Goal: Task Accomplishment & Management: Use online tool/utility

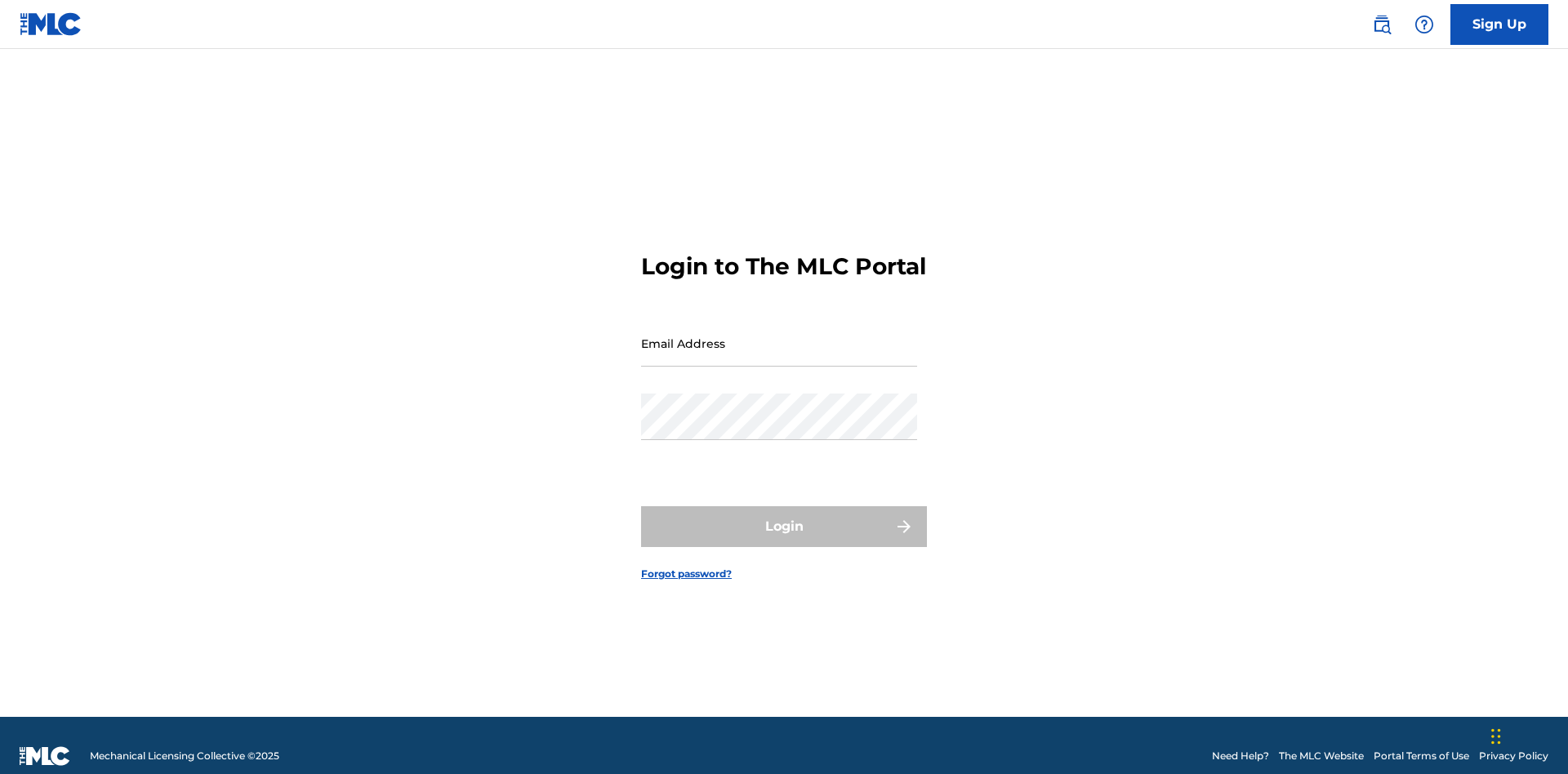
scroll to position [21, 0]
click at [779, 335] on input "Email Address" at bounding box center [779, 342] width 276 height 46
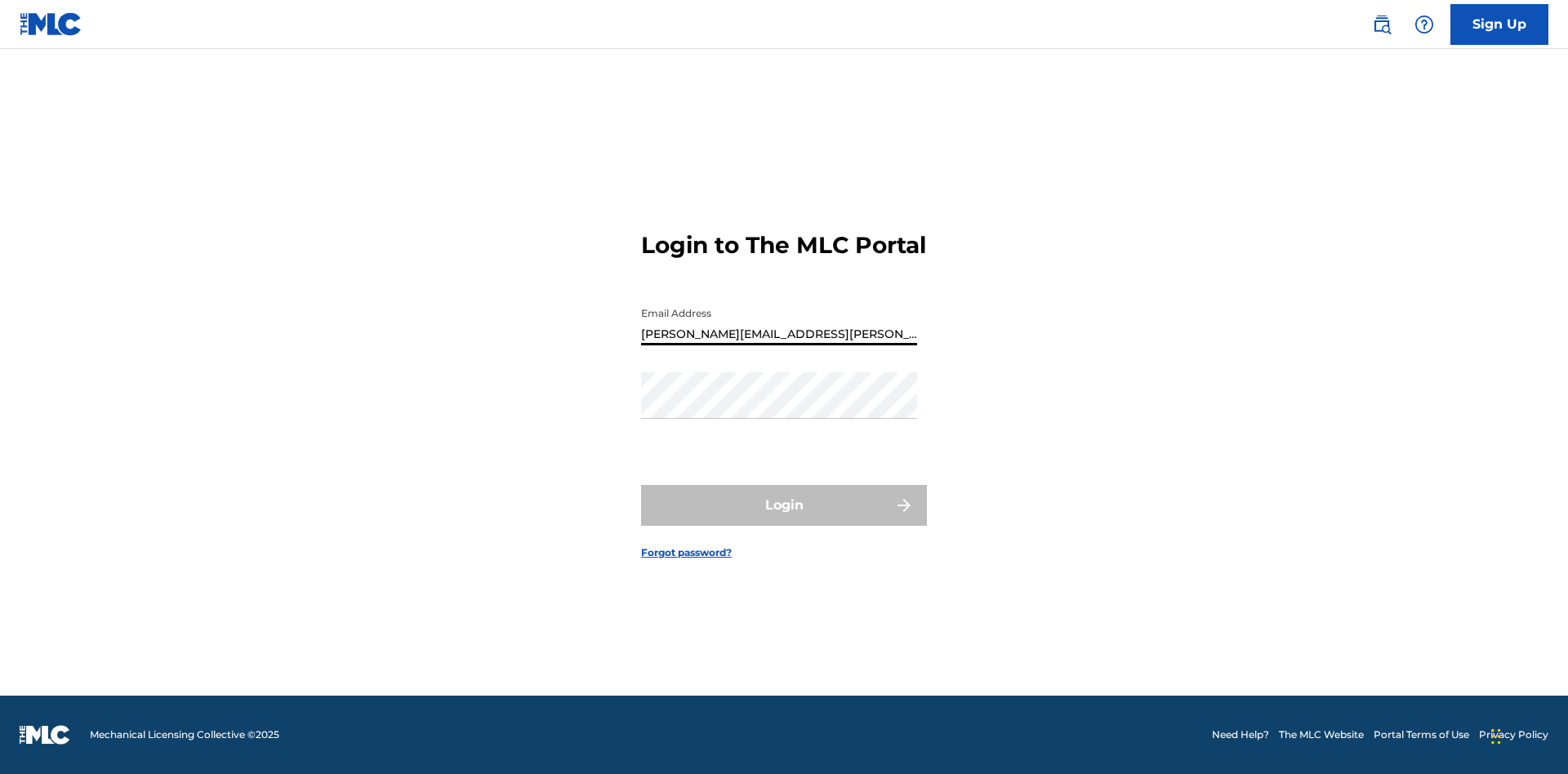
type input "[PERSON_NAME][EMAIL_ADDRESS][PERSON_NAME][DOMAIN_NAME]"
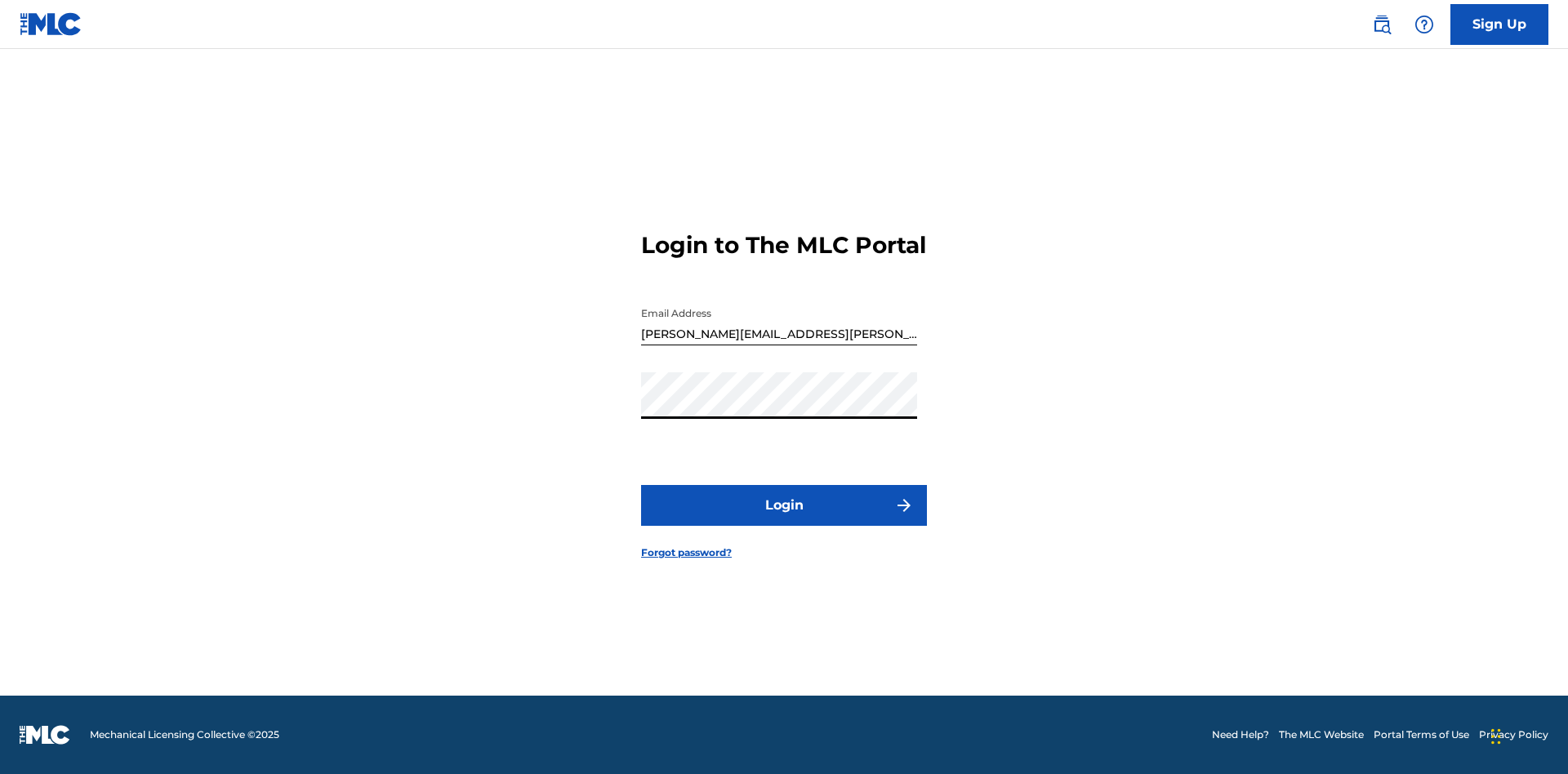
click at [784, 519] on button "Login" at bounding box center [784, 504] width 286 height 41
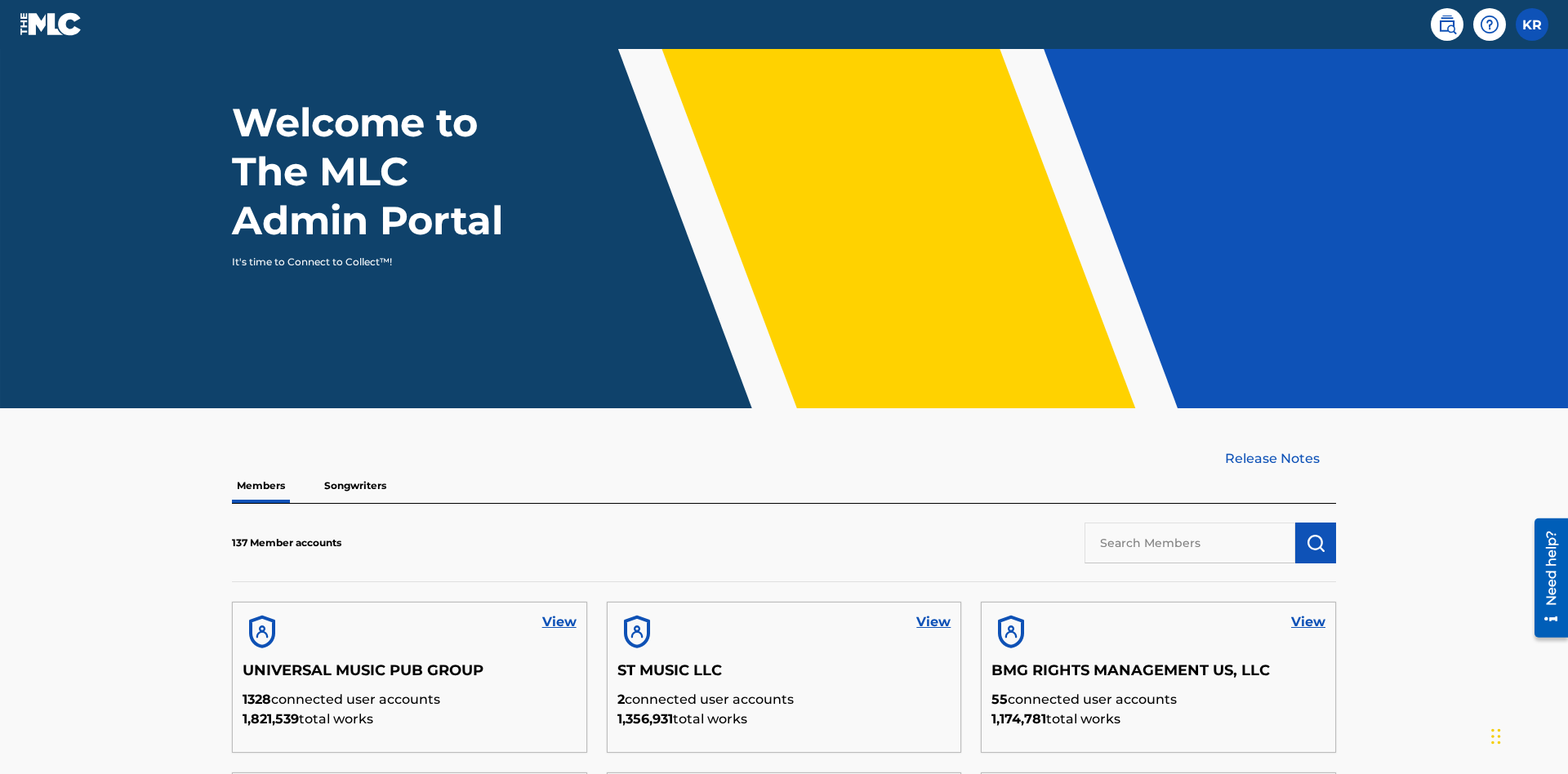
scroll to position [494, 0]
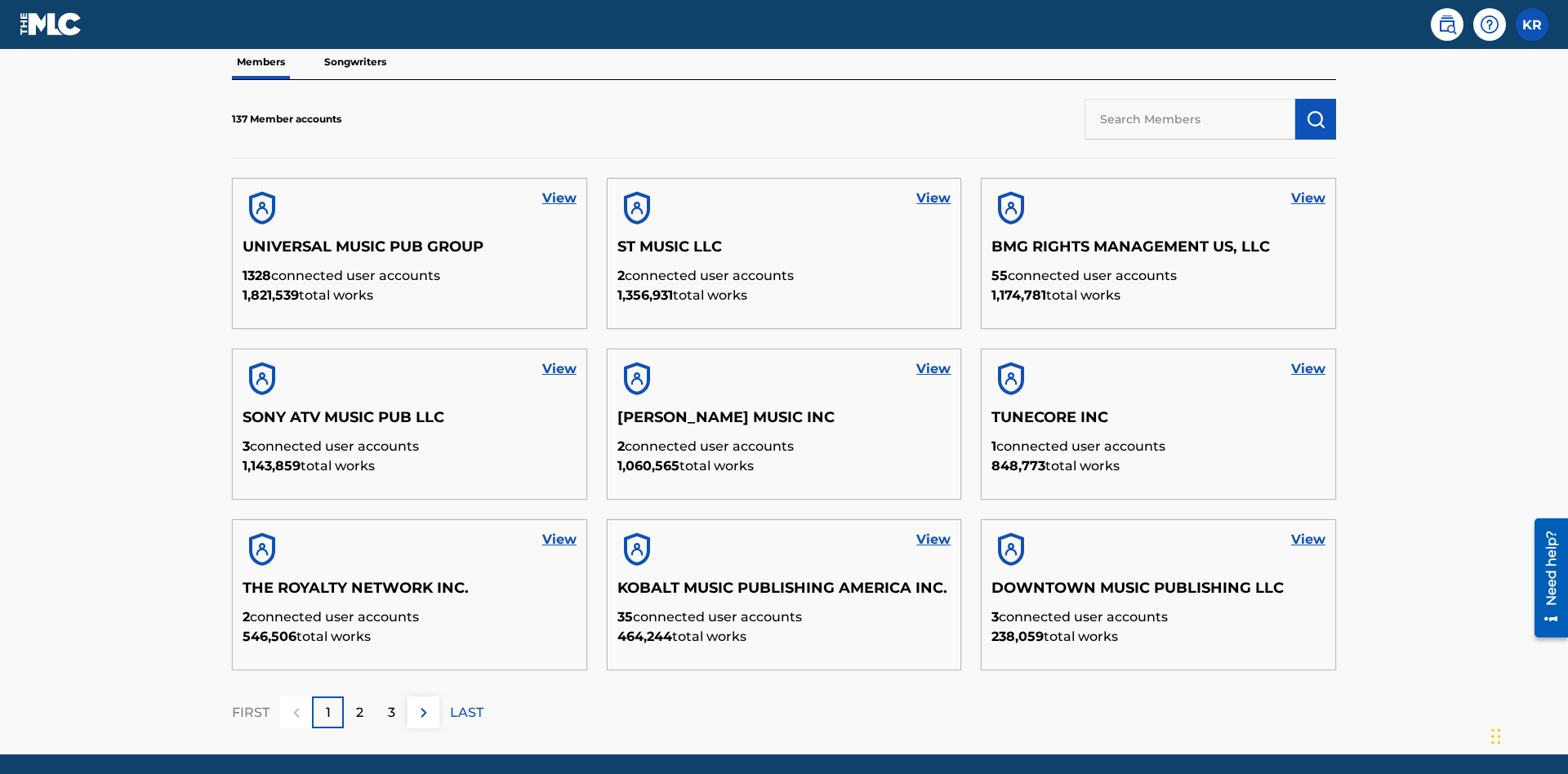
click at [1190, 118] on input "text" at bounding box center [1189, 118] width 210 height 41
type input "BMG RIGHTS MANAGEMENT US, LLC"
click at [1316, 109] on img "submit" at bounding box center [1316, 119] width 20 height 20
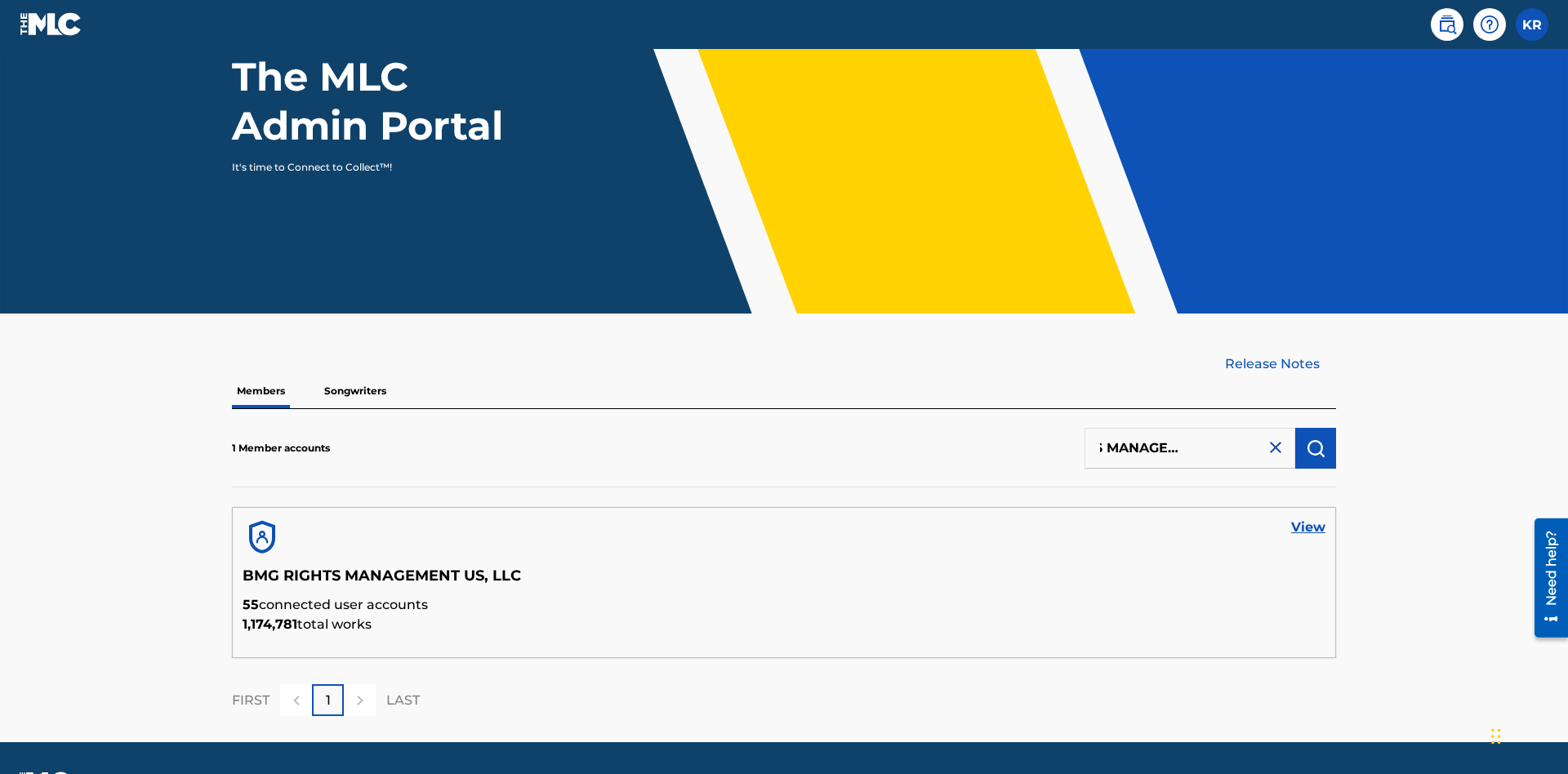
click at [1308, 517] on link "View" at bounding box center [1308, 527] width 35 height 20
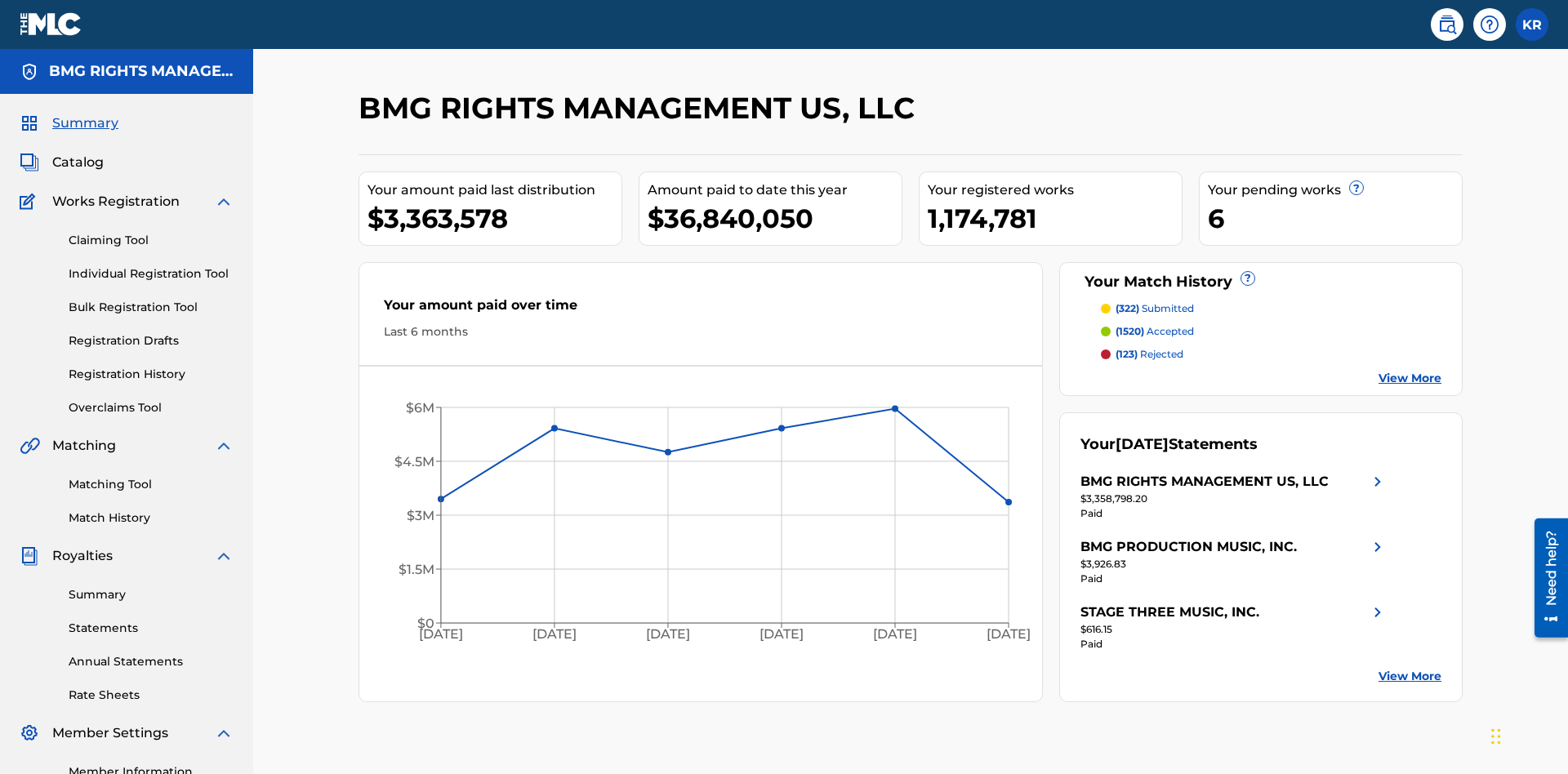
click at [151, 399] on link "Overclaims Tool" at bounding box center [150, 407] width 165 height 17
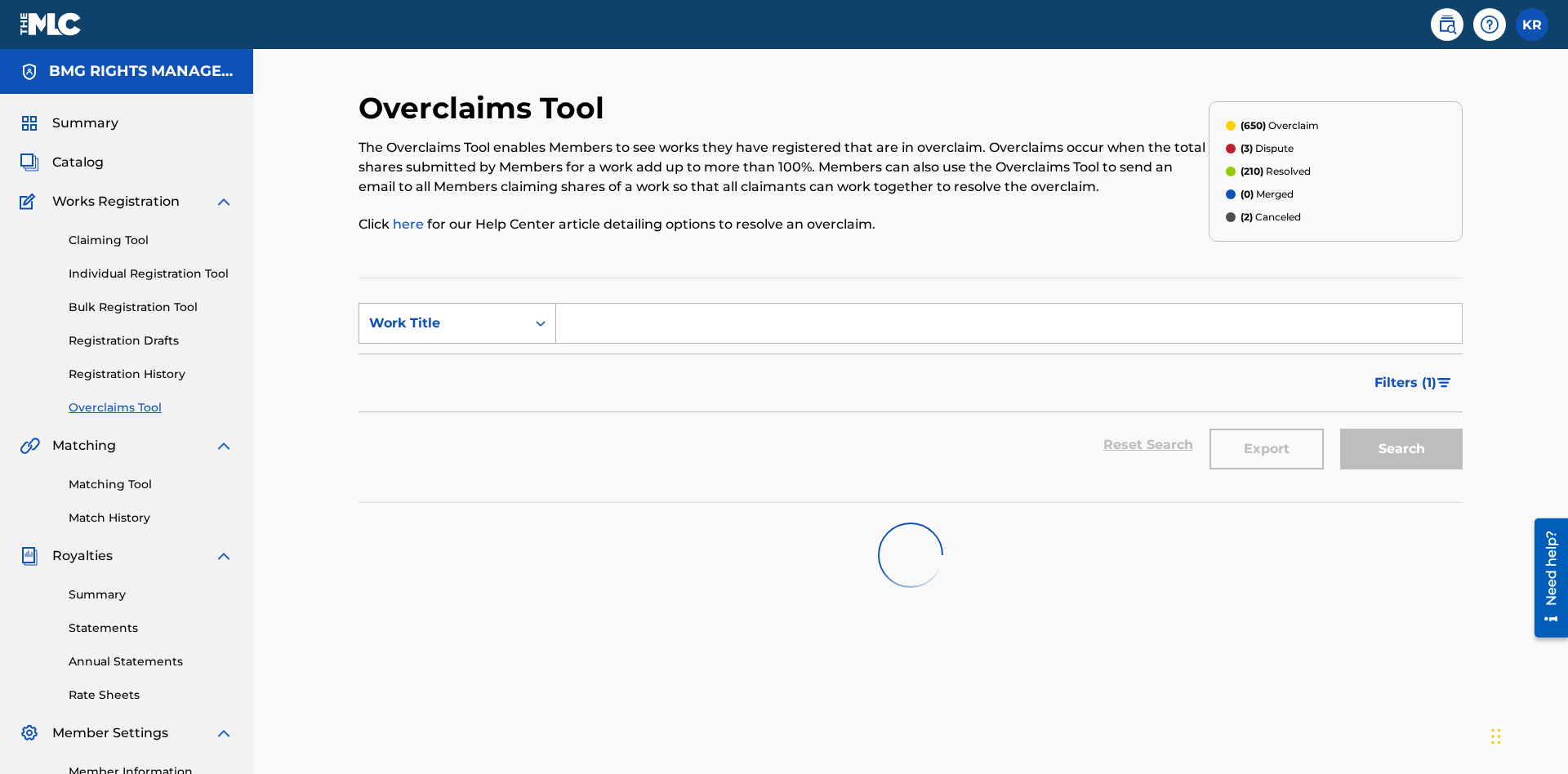
click at [443, 313] on div "Work Title" at bounding box center [442, 323] width 147 height 20
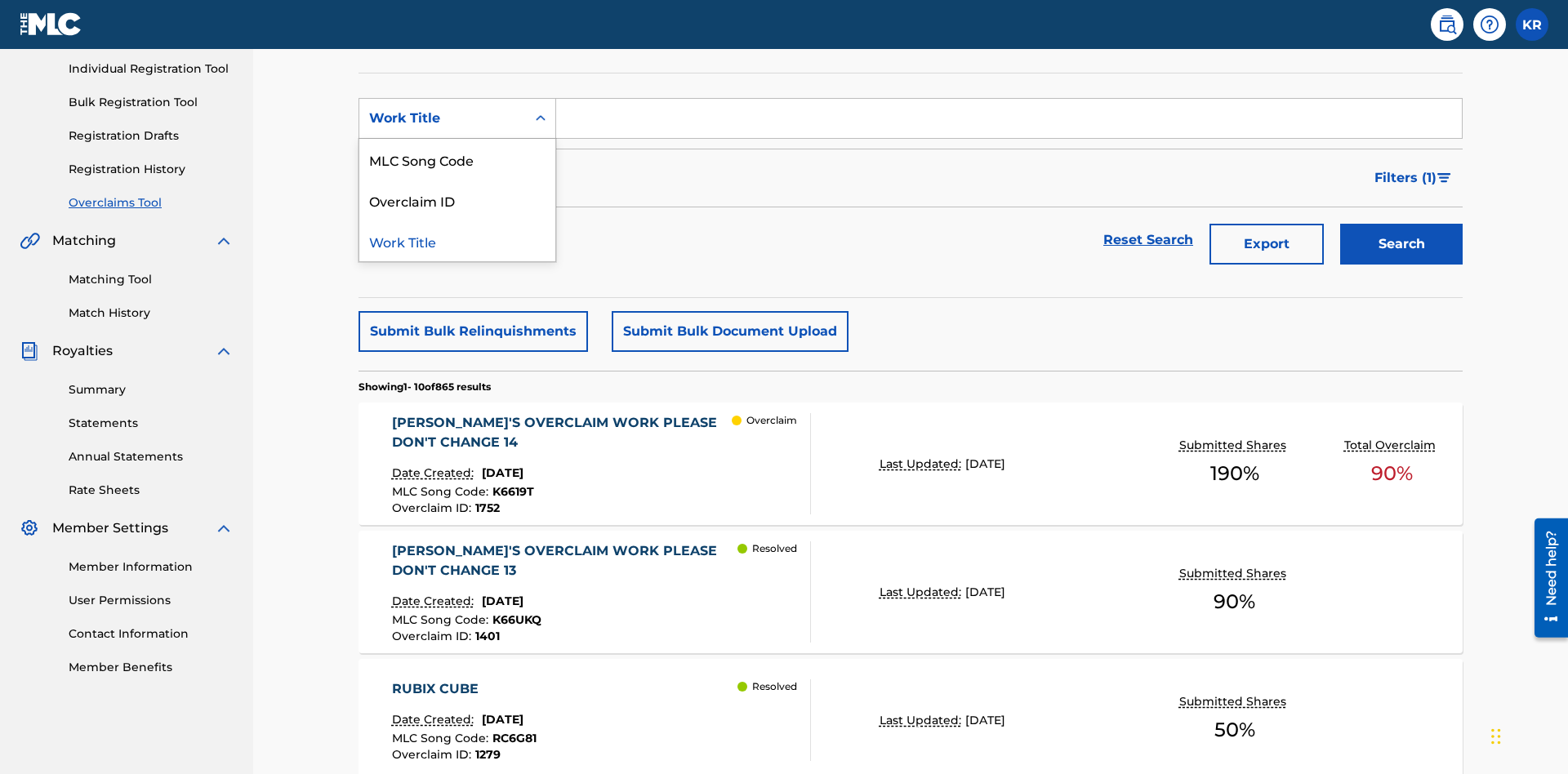
click at [457, 159] on div "MLC Song Code" at bounding box center [456, 158] width 196 height 41
click at [1009, 117] on input "Search Form" at bounding box center [1009, 117] width 906 height 39
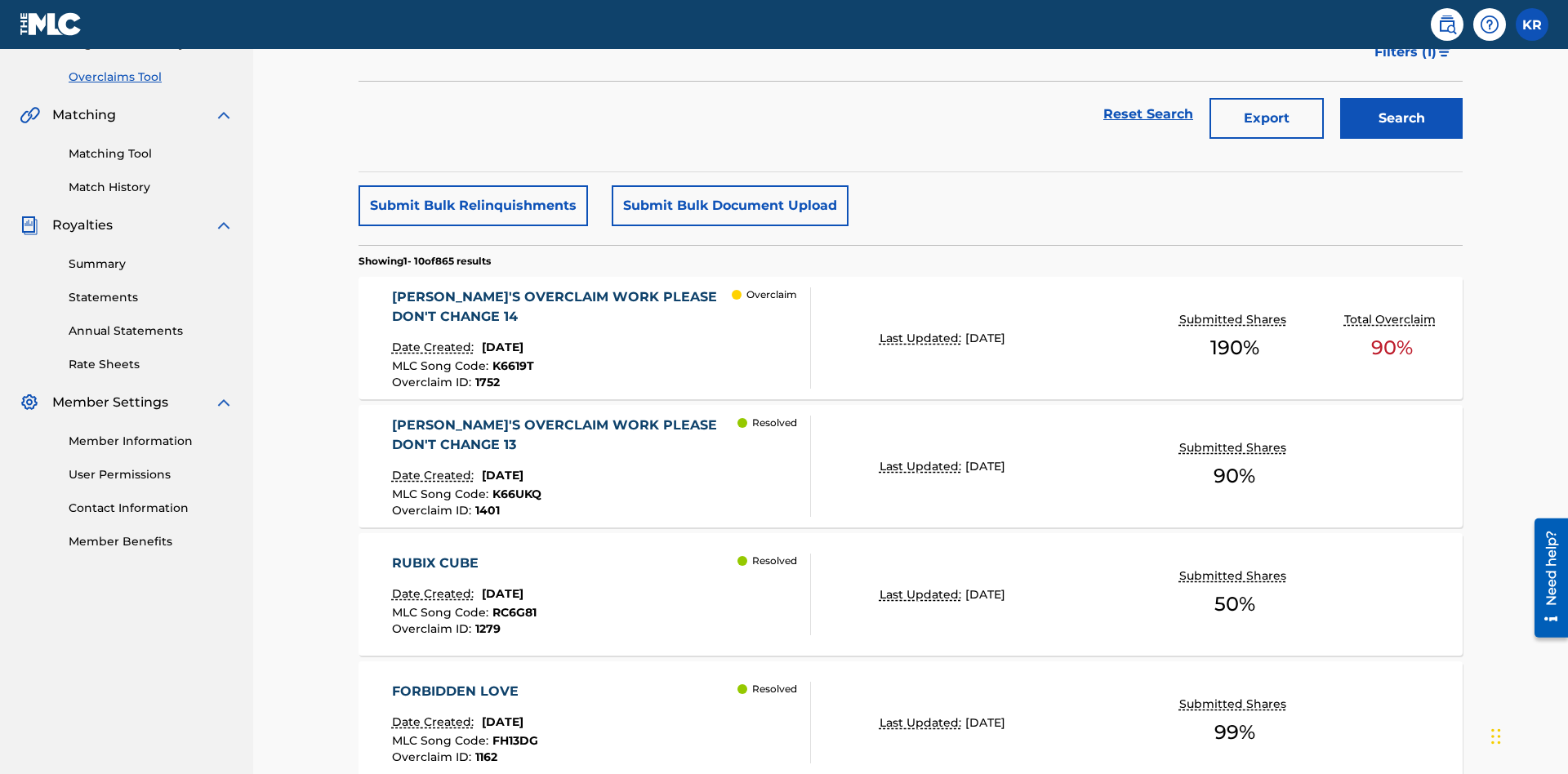
type input "K6619T"
click at [1401, 118] on button "Search" at bounding box center [1401, 118] width 122 height 41
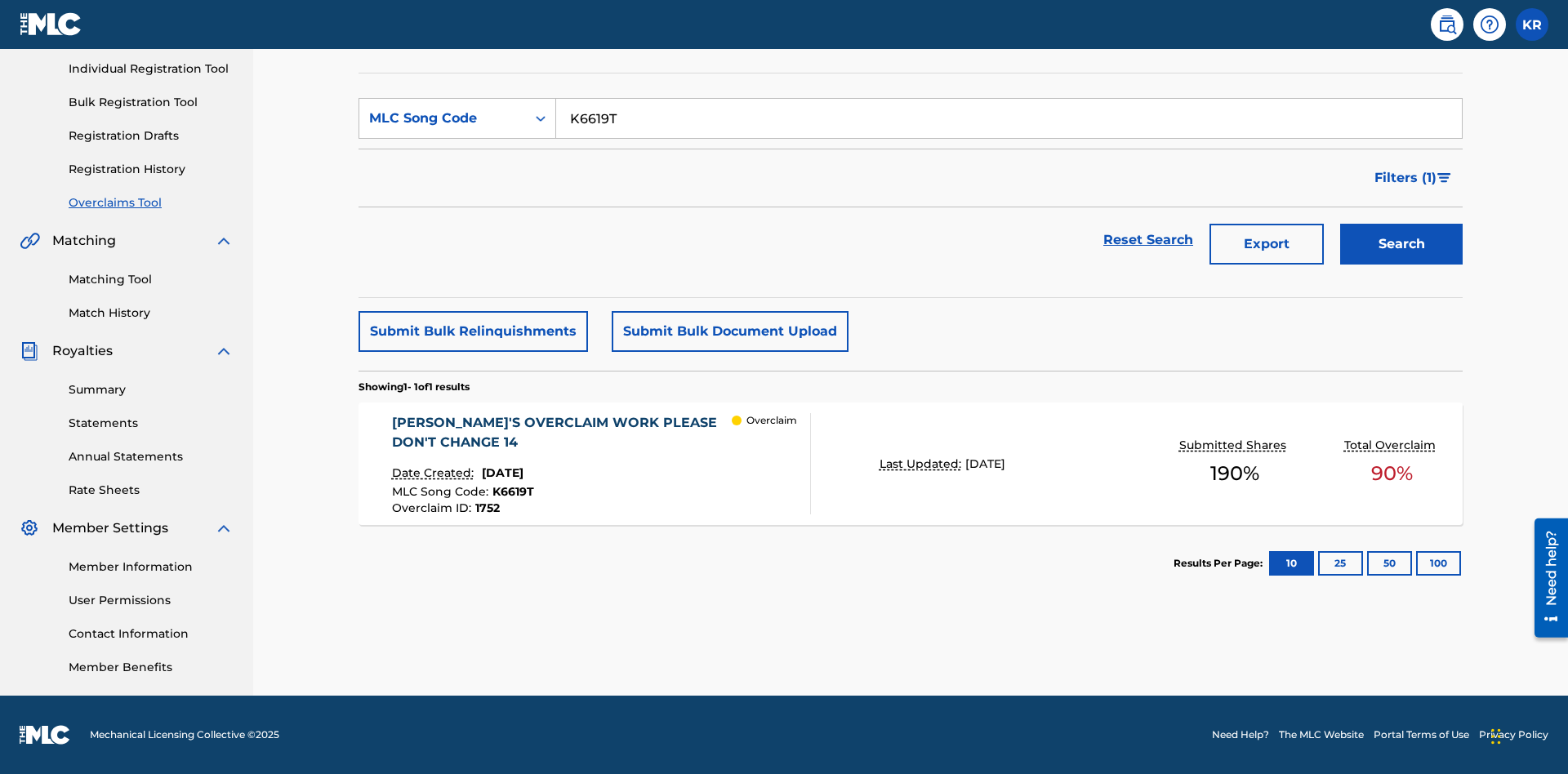
click at [486, 508] on span "1752" at bounding box center [487, 508] width 25 height 15
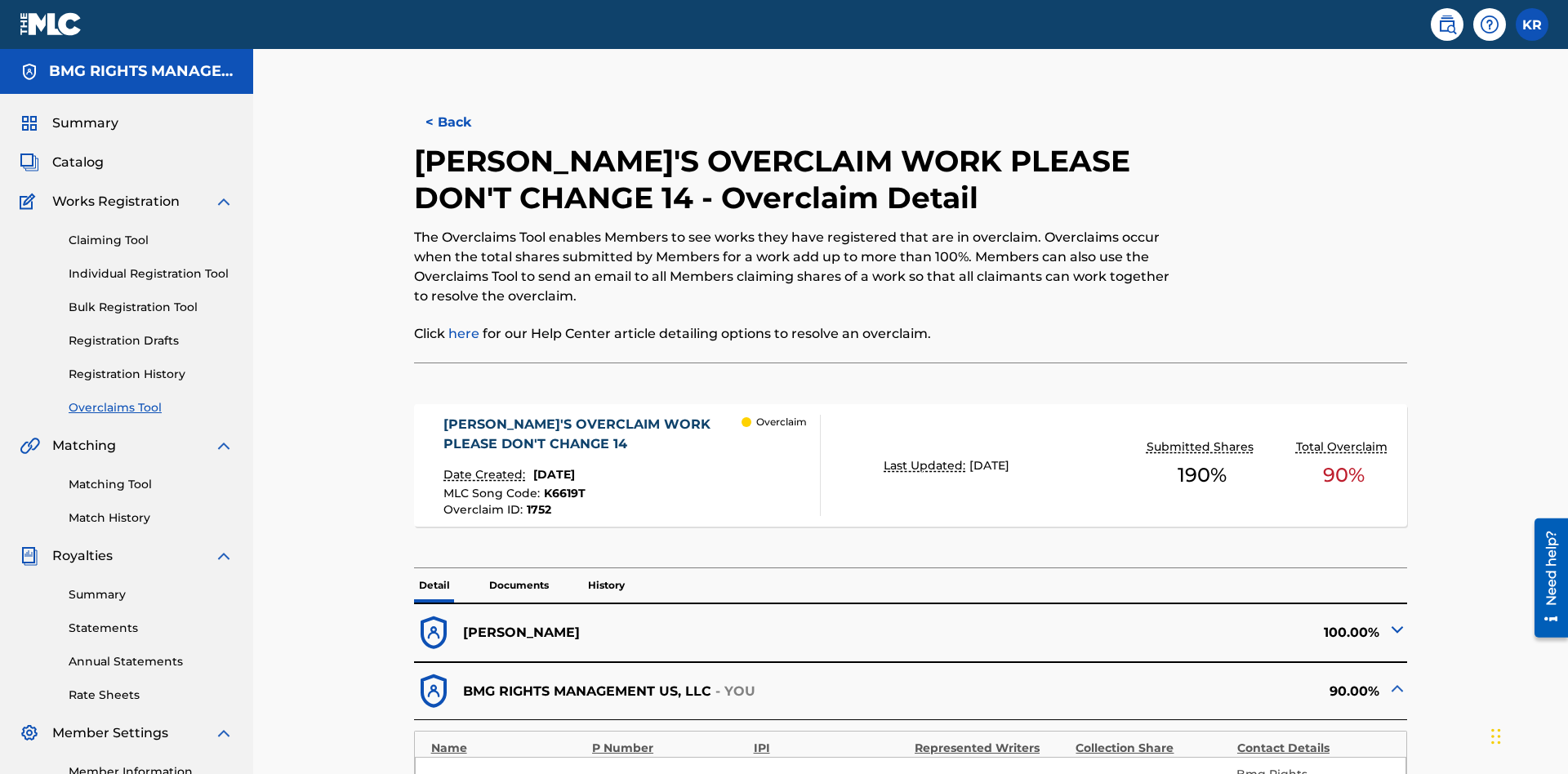
scroll to position [45, 0]
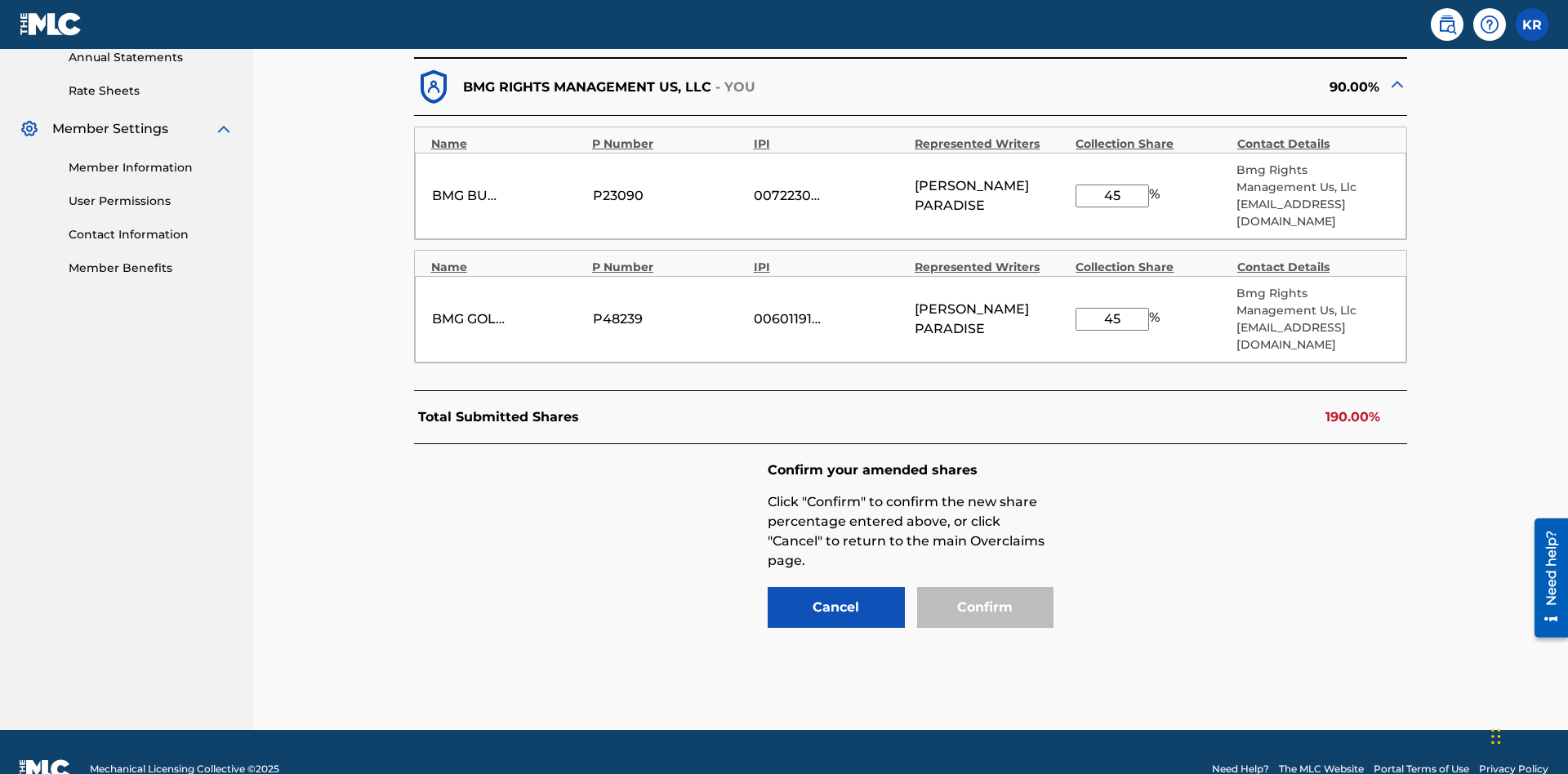
click at [1112, 187] on input "45" at bounding box center [1112, 196] width 74 height 23
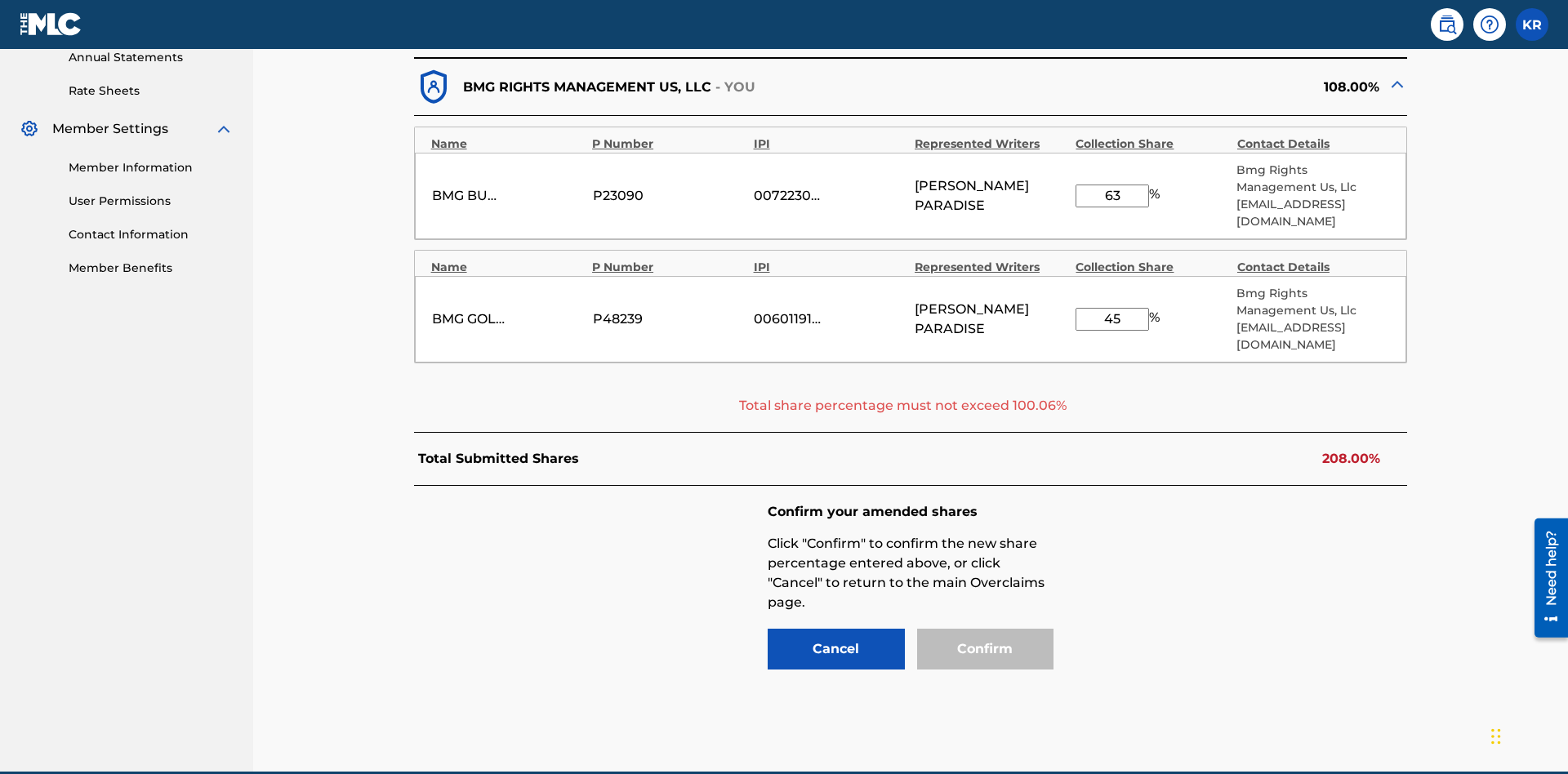
scroll to position [646, 0]
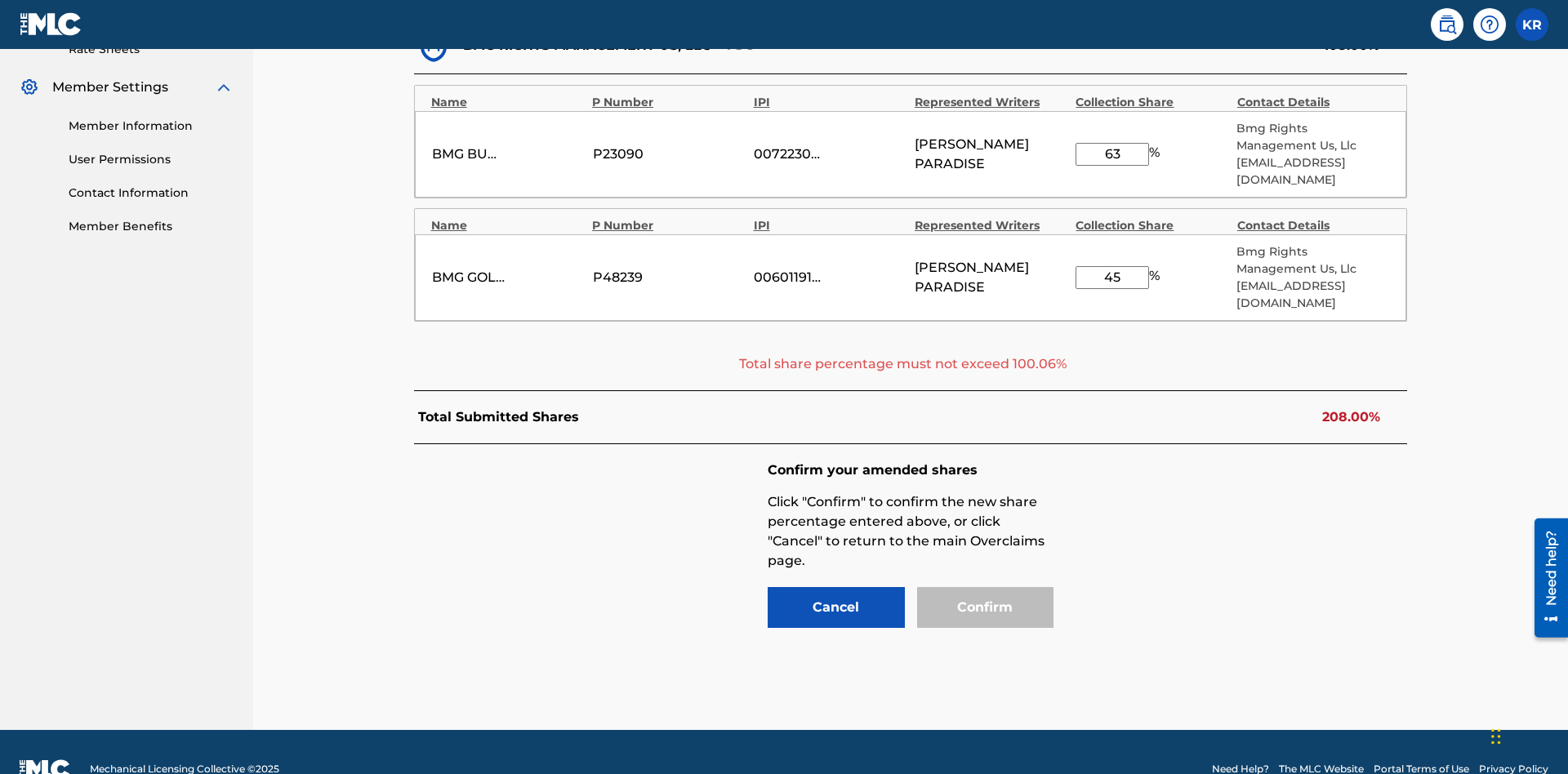
type input "63"
click at [1112, 266] on input "45" at bounding box center [1112, 277] width 74 height 23
type input "69"
click at [1112, 146] on input "63" at bounding box center [1112, 154] width 74 height 23
type input "36"
